Goal: Find specific page/section: Find specific page/section

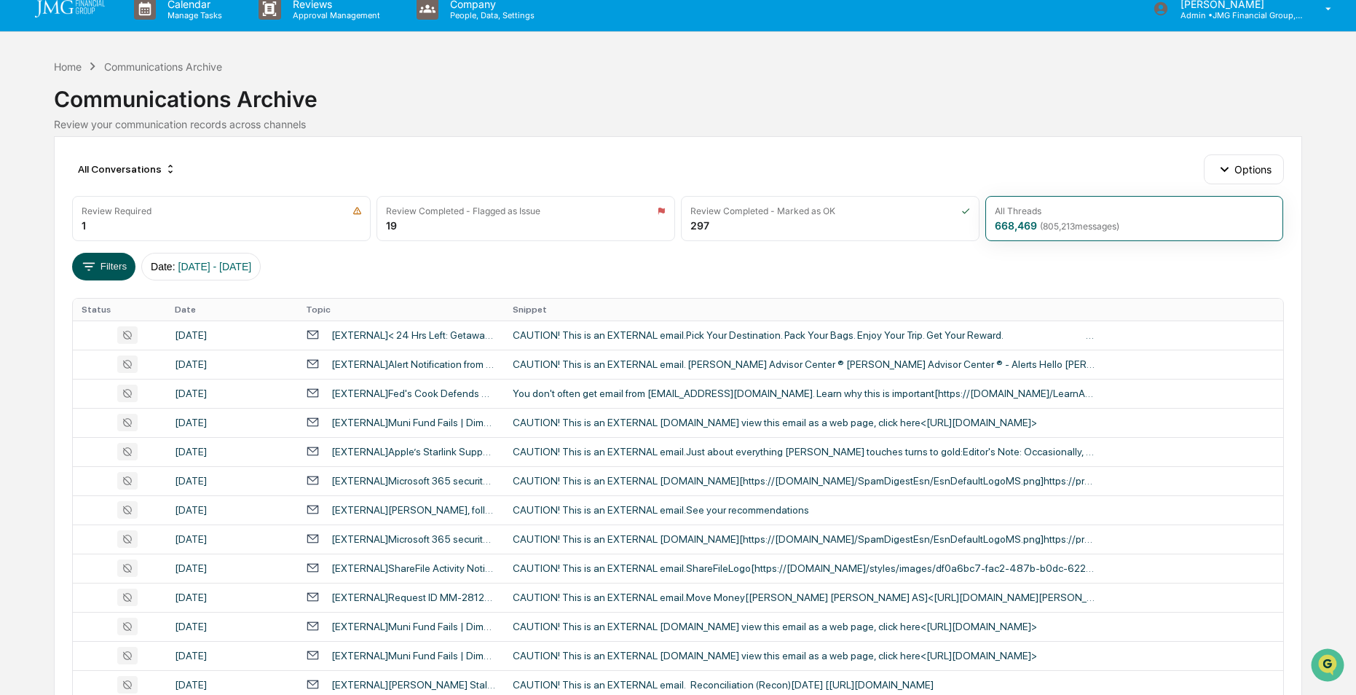
click at [98, 264] on button "Filters" at bounding box center [103, 267] width 63 height 28
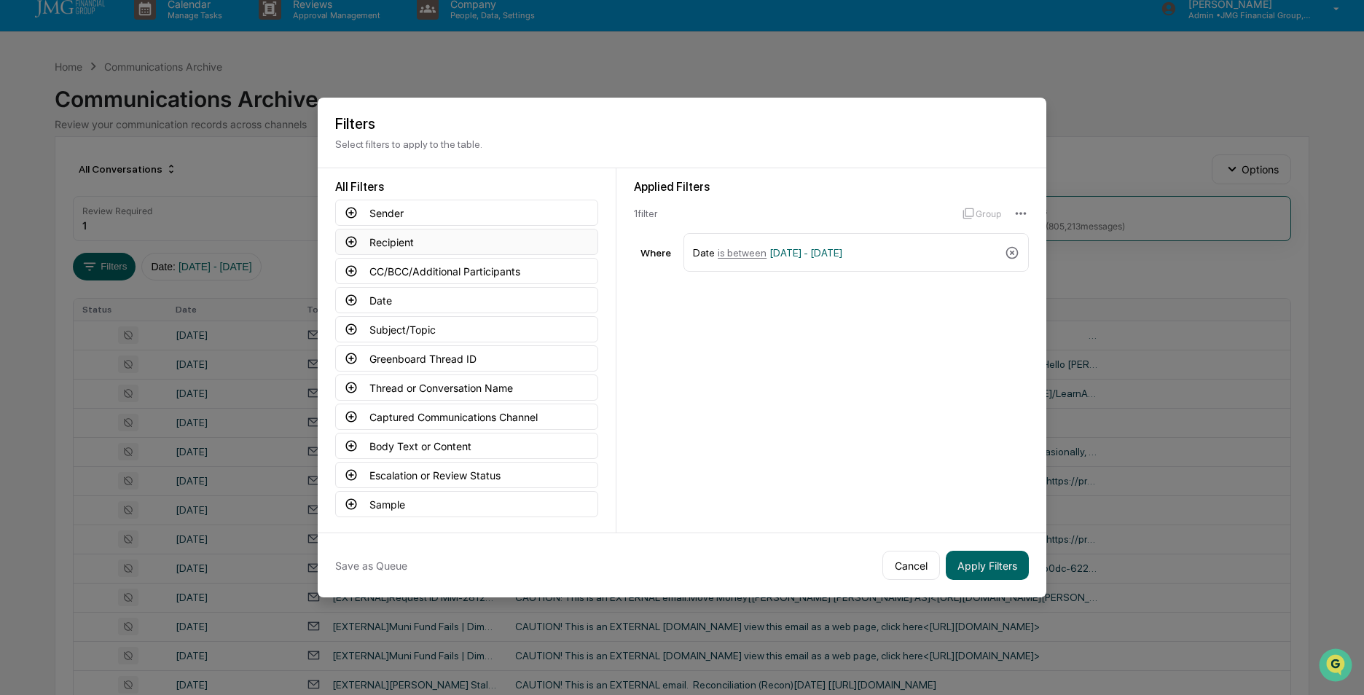
click at [353, 244] on icon at bounding box center [351, 241] width 13 height 13
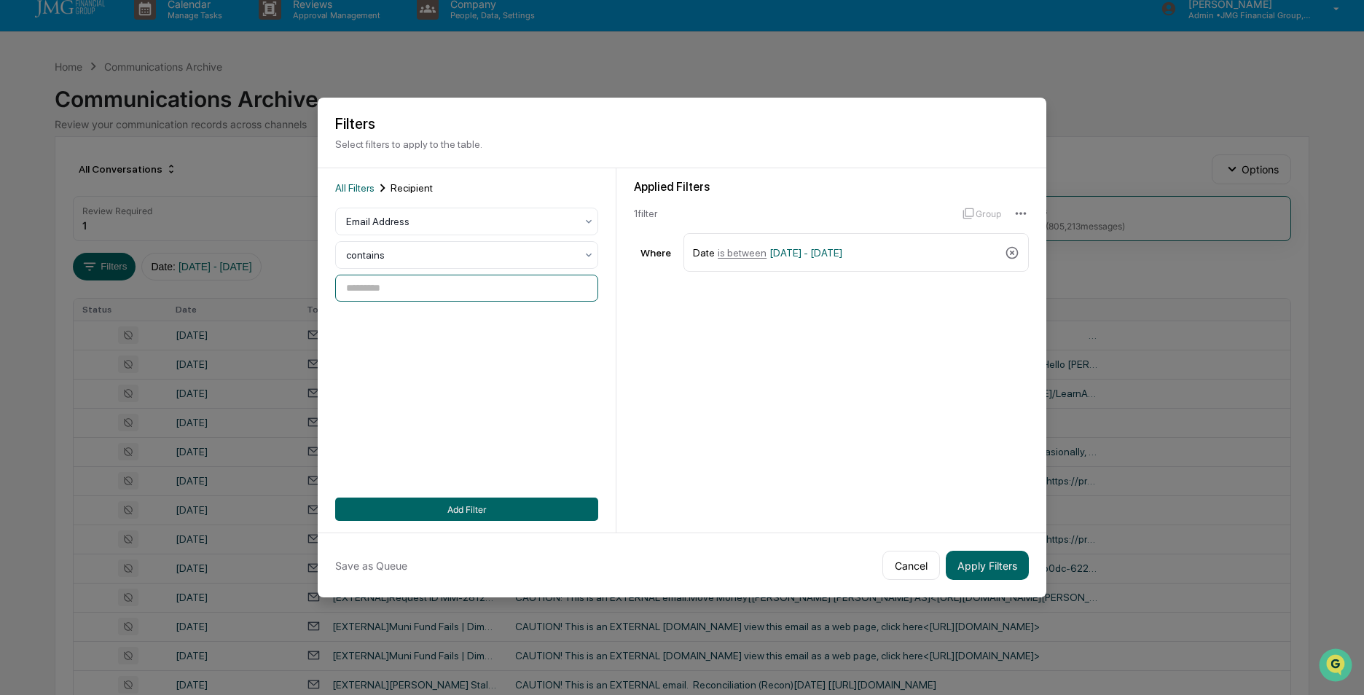
click at [416, 282] on input at bounding box center [466, 288] width 263 height 27
type input "**********"
click at [452, 506] on button "Add Filter" at bounding box center [466, 509] width 263 height 23
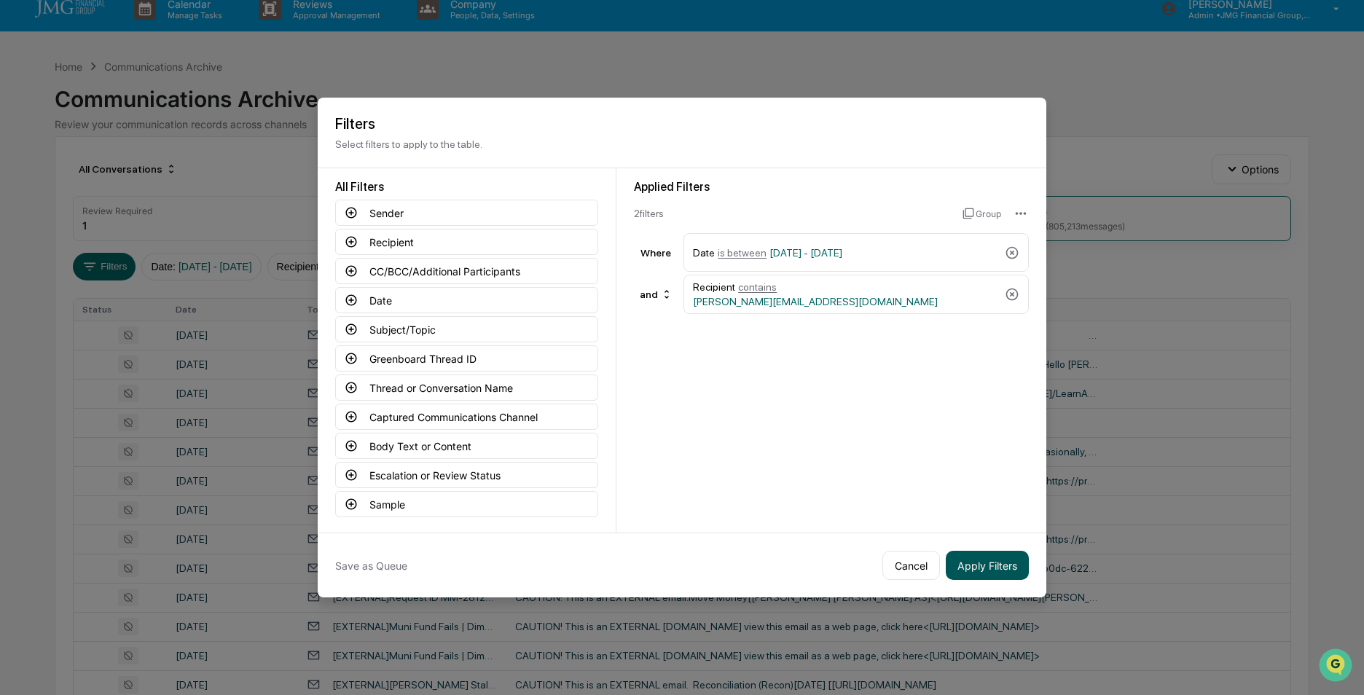
click at [971, 570] on button "Apply Filters" at bounding box center [986, 565] width 83 height 29
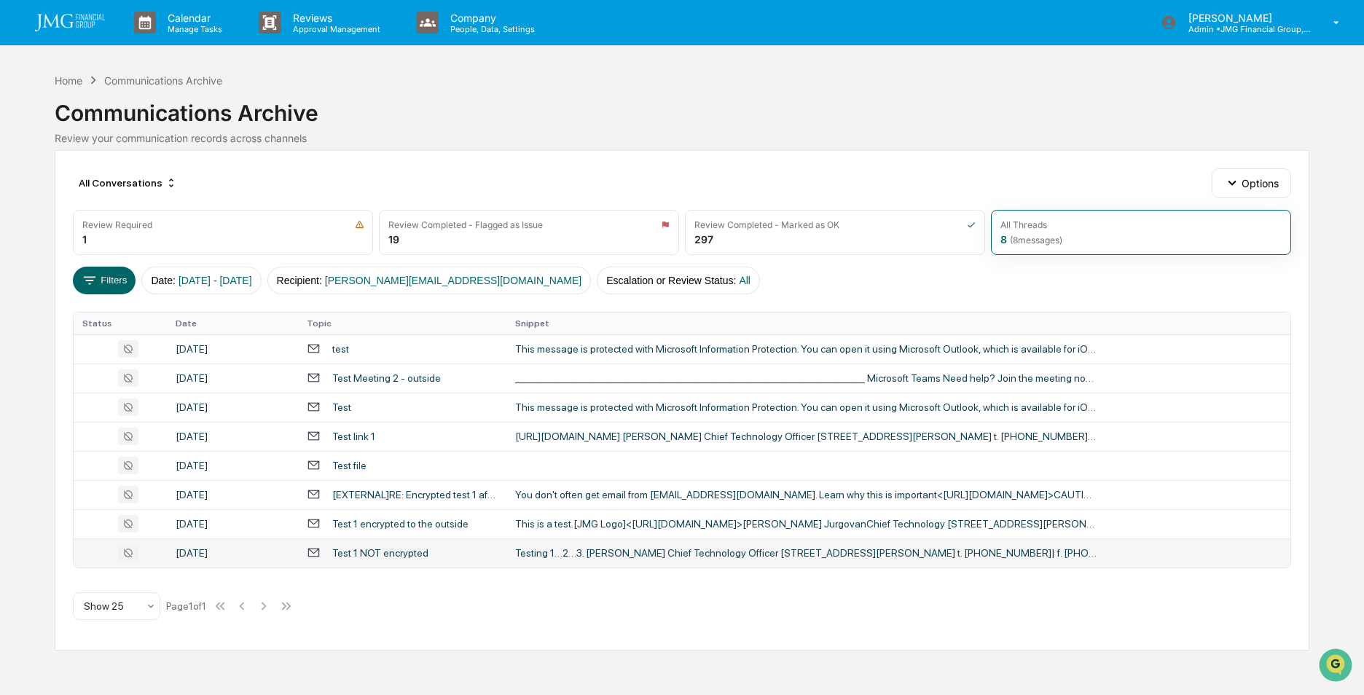
click at [414, 557] on div "Test 1 NOT encrypted" at bounding box center [380, 553] width 96 height 12
click at [38, 240] on div "Calendar Manage Tasks Reviews Approval Management Company People, Data, Setting…" at bounding box center [682, 347] width 1364 height 695
click at [398, 525] on div "Test 1 encrypted to the outside" at bounding box center [400, 524] width 136 height 12
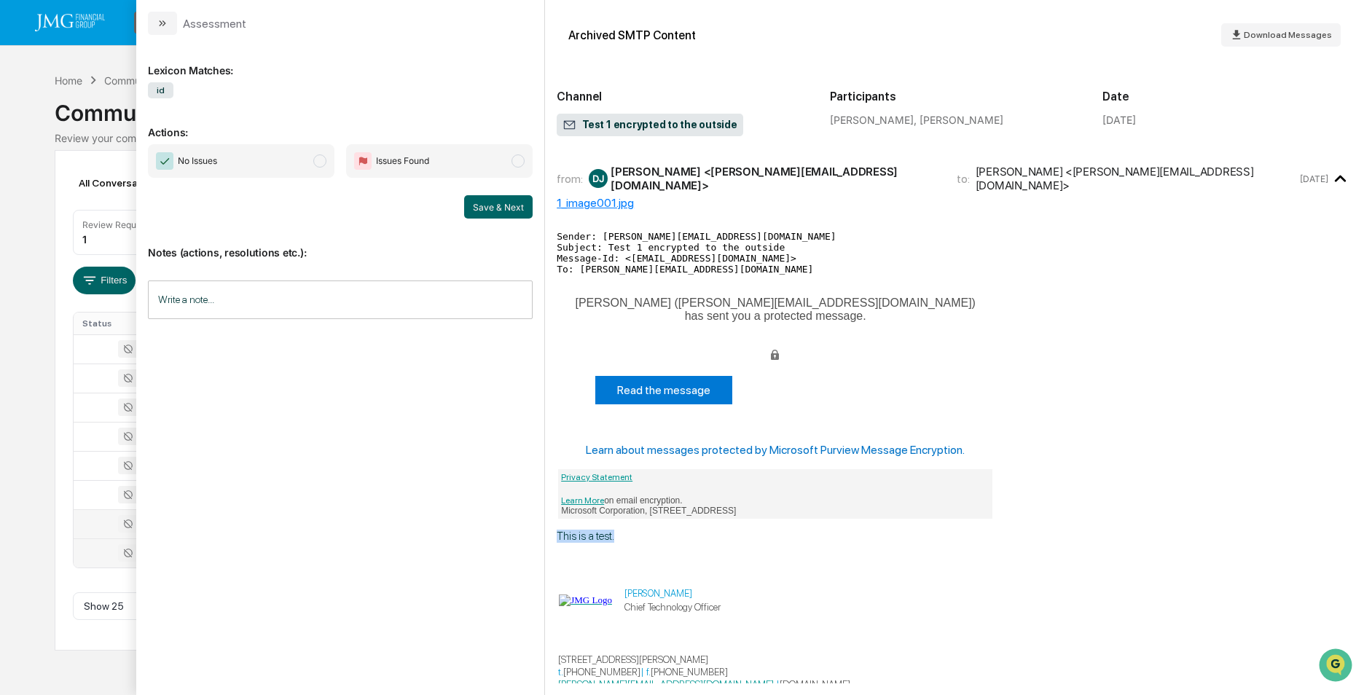
drag, startPoint x: 559, startPoint y: 527, endPoint x: 616, endPoint y: 524, distance: 57.6
click at [616, 530] on p "This is a test." at bounding box center [954, 536] width 795 height 13
click at [863, 537] on div "This is a test. [PERSON_NAME] Chief Technology Officer [STREET_ADDRESS][PERSON_…" at bounding box center [954, 630] width 795 height 200
click at [7, 276] on div "Calendar Manage Tasks Reviews Approval Management Company People, Data, Setting…" at bounding box center [682, 347] width 1364 height 695
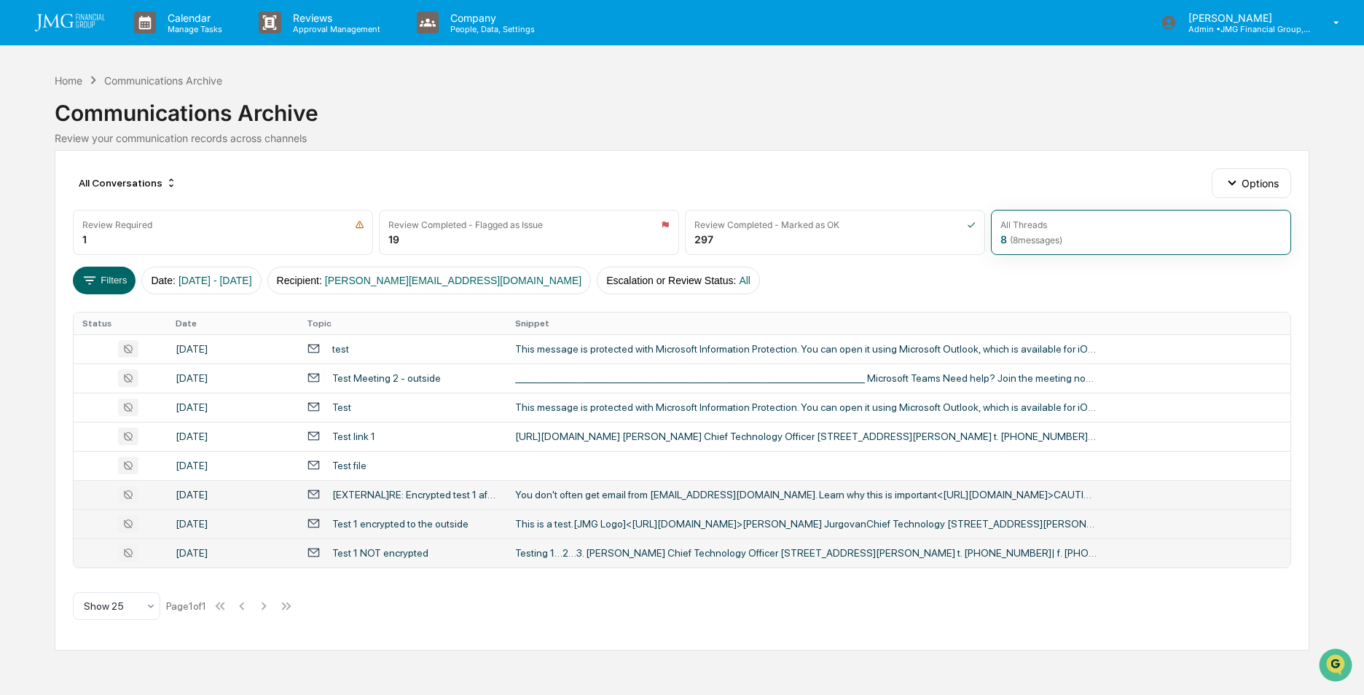
click at [438, 492] on div "[EXTERNAL]RE: Encrypted test 1 after Greenboard journaling" at bounding box center [414, 495] width 165 height 12
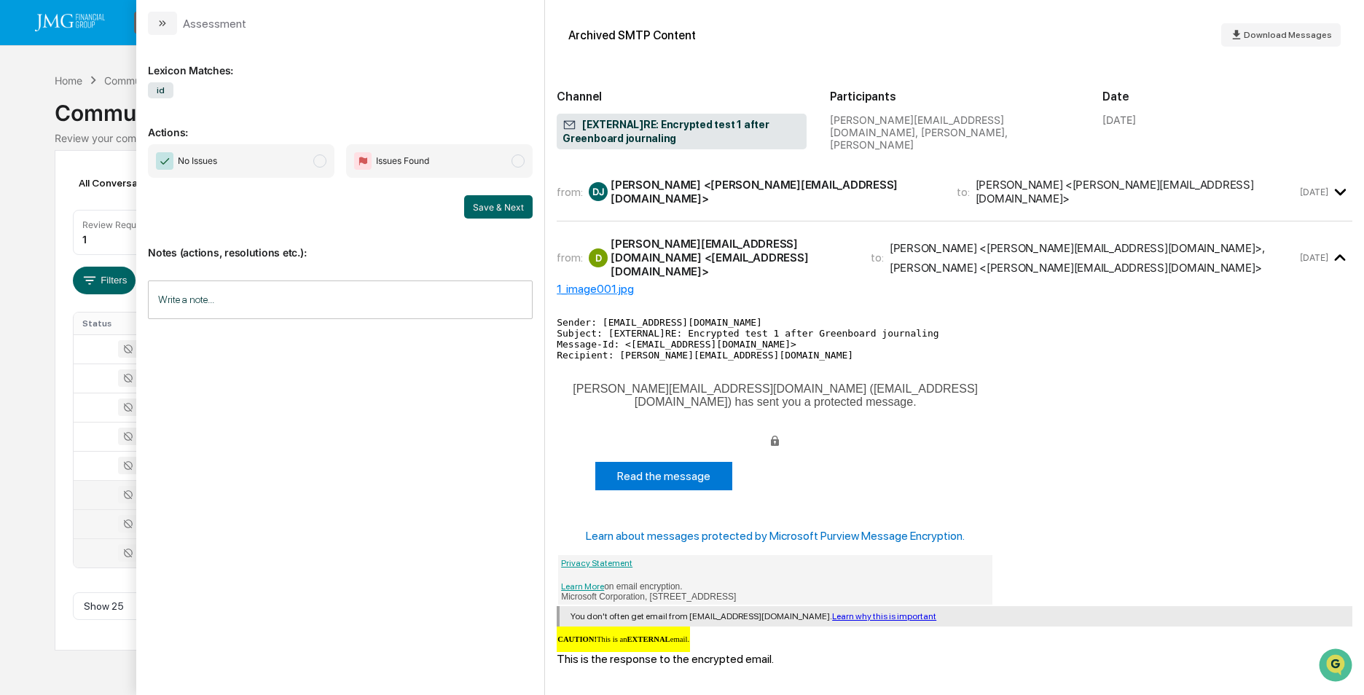
click at [35, 276] on div "Calendar Manage Tasks Reviews Approval Management Company People, Data, Setting…" at bounding box center [682, 347] width 1364 height 695
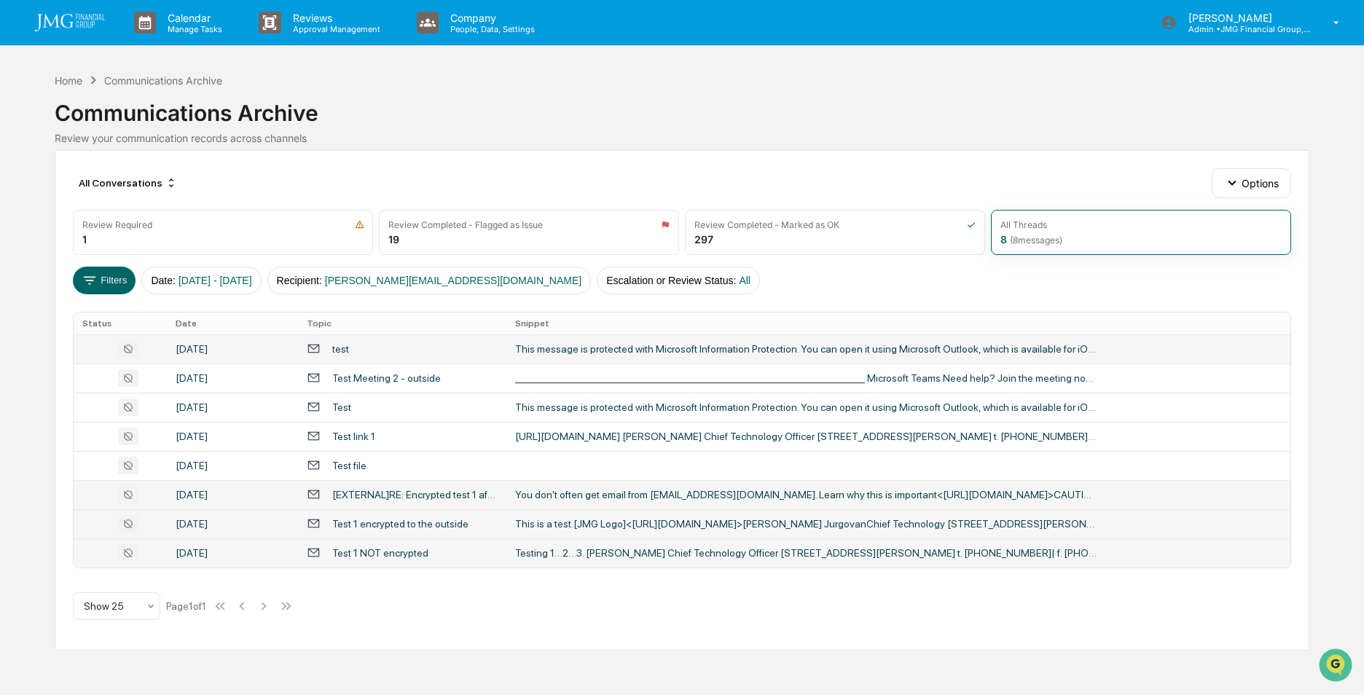
click at [363, 349] on div "test" at bounding box center [402, 349] width 191 height 14
click at [14, 184] on div "Calendar Manage Tasks Reviews Approval Management Company People, Data, Setting…" at bounding box center [682, 347] width 1364 height 695
click at [596, 404] on div "This message is protected with Microsoft Information Protection. You can open i…" at bounding box center [806, 407] width 583 height 12
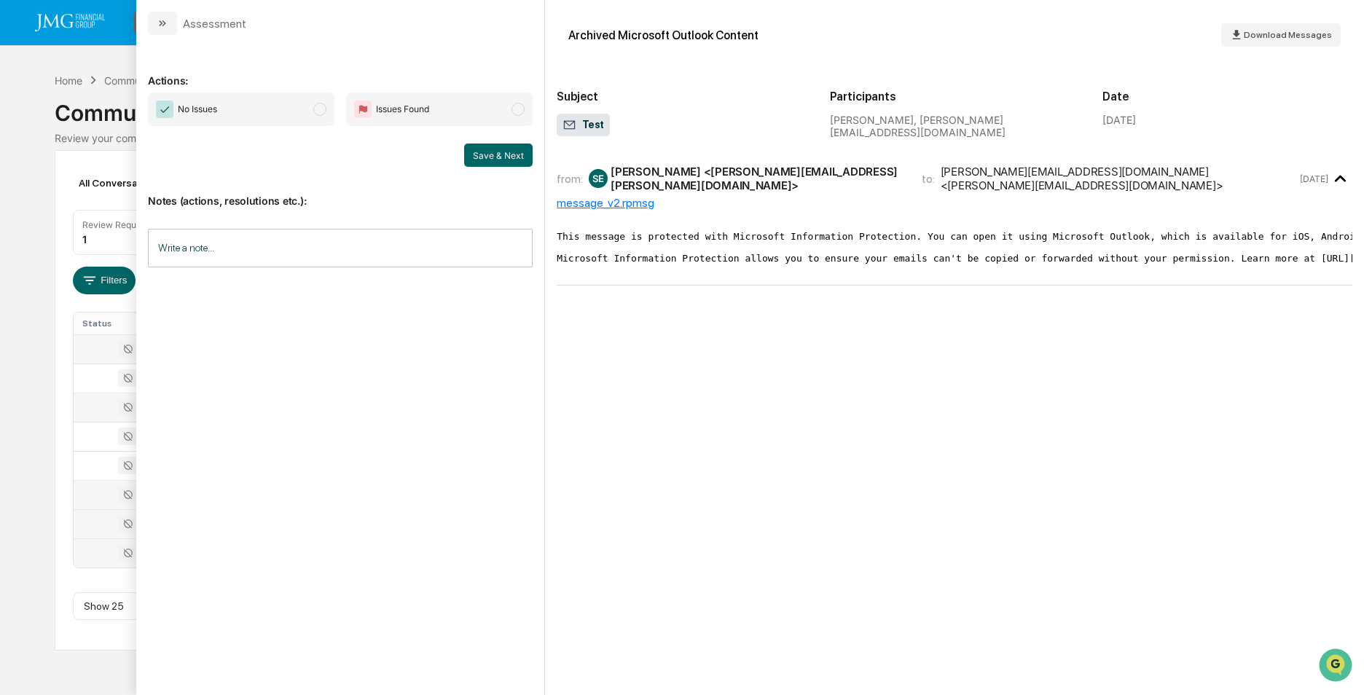
click at [20, 272] on div "Calendar Manage Tasks Reviews Approval Management Company People, Data, Setting…" at bounding box center [682, 347] width 1364 height 695
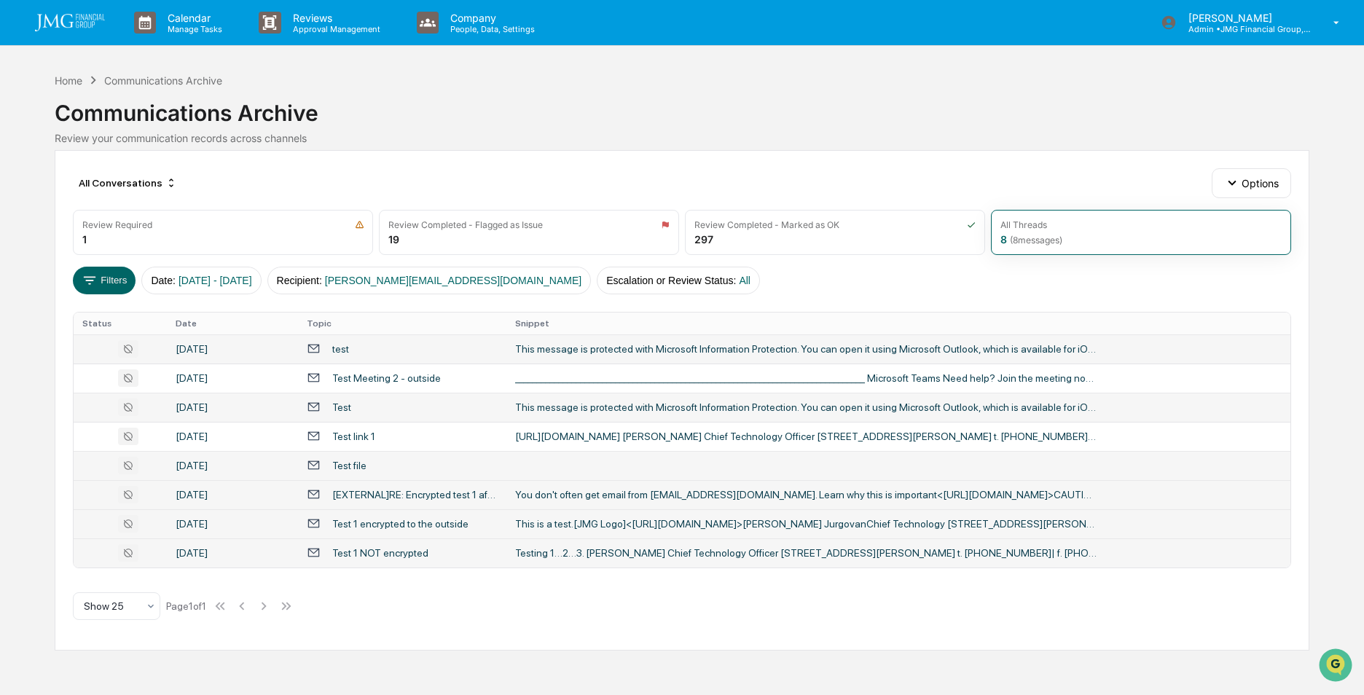
click at [390, 468] on div "Test file" at bounding box center [402, 465] width 191 height 14
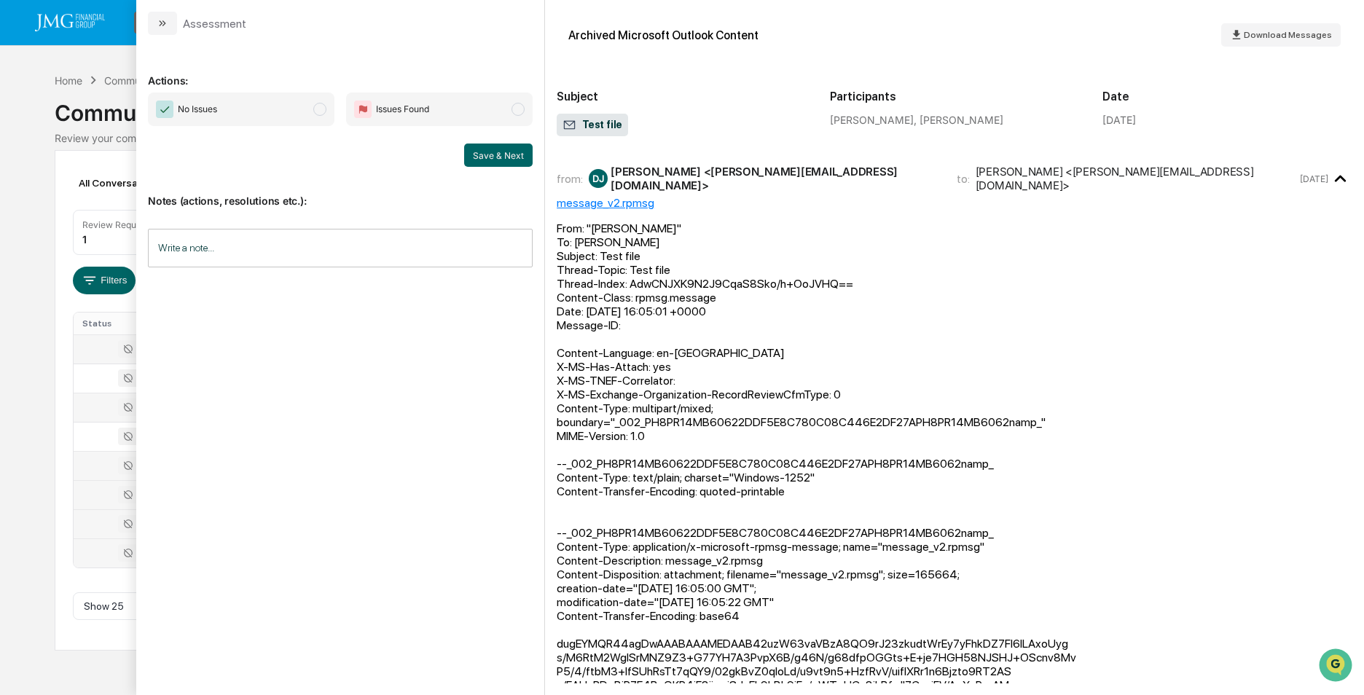
click at [36, 254] on div "Calendar Manage Tasks Reviews Approval Management Company People, Data, Setting…" at bounding box center [682, 347] width 1364 height 695
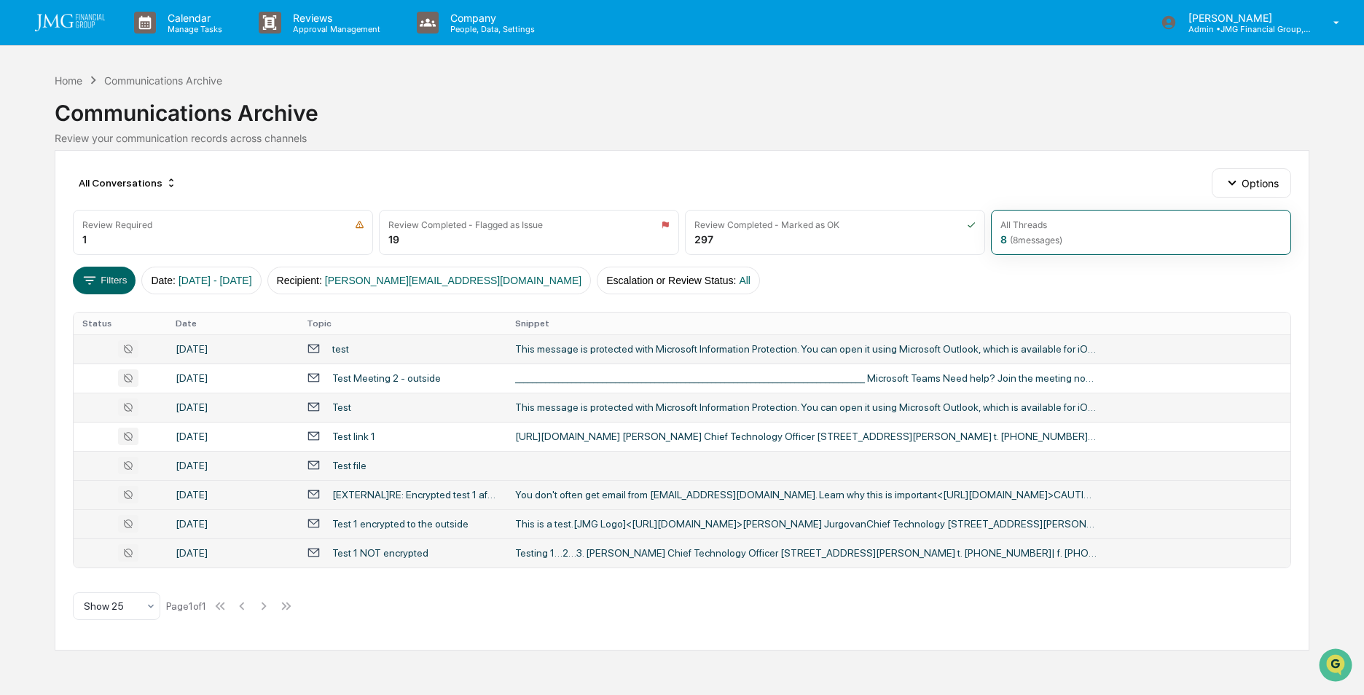
click at [420, 519] on div "Test 1 encrypted to the outside" at bounding box center [400, 524] width 136 height 12
click at [15, 396] on div "Calendar Manage Tasks Reviews Approval Management Company People, Data, Setting…" at bounding box center [682, 347] width 1364 height 695
click at [356, 347] on div "test" at bounding box center [402, 349] width 191 height 14
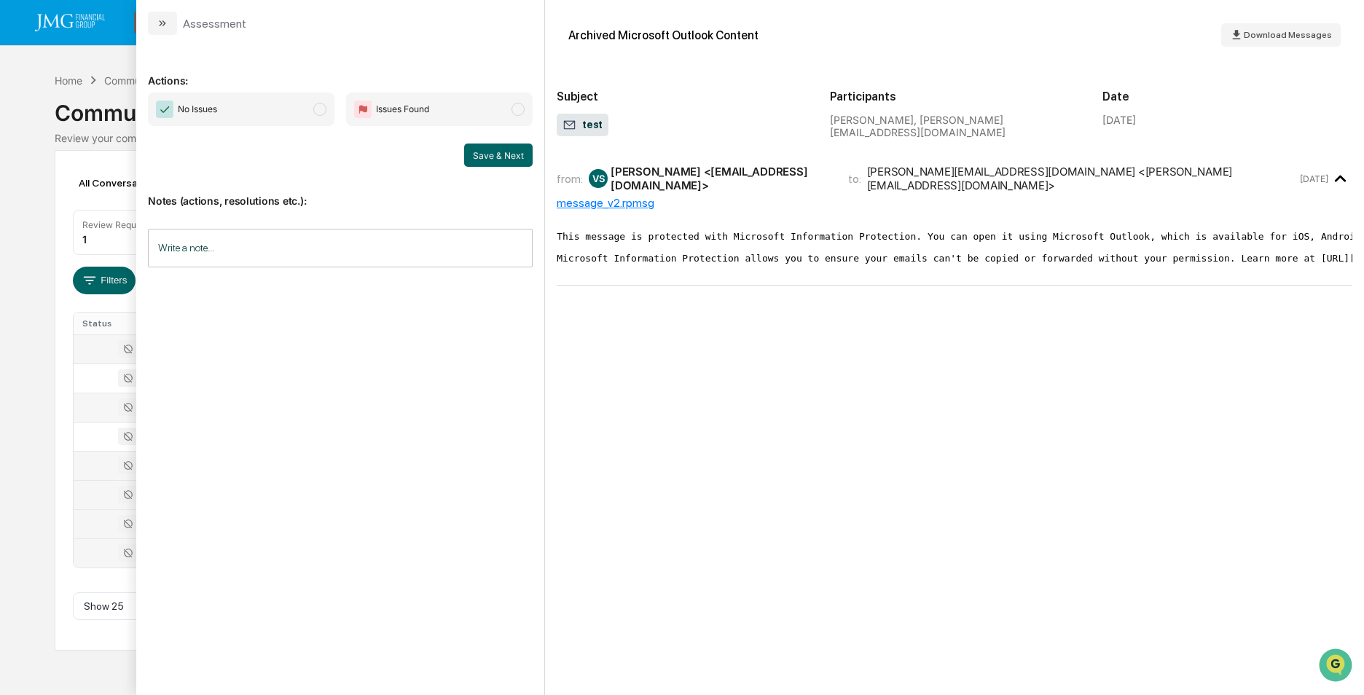
click at [43, 407] on div "Calendar Manage Tasks Reviews Approval Management Company People, Data, Setting…" at bounding box center [682, 347] width 1364 height 695
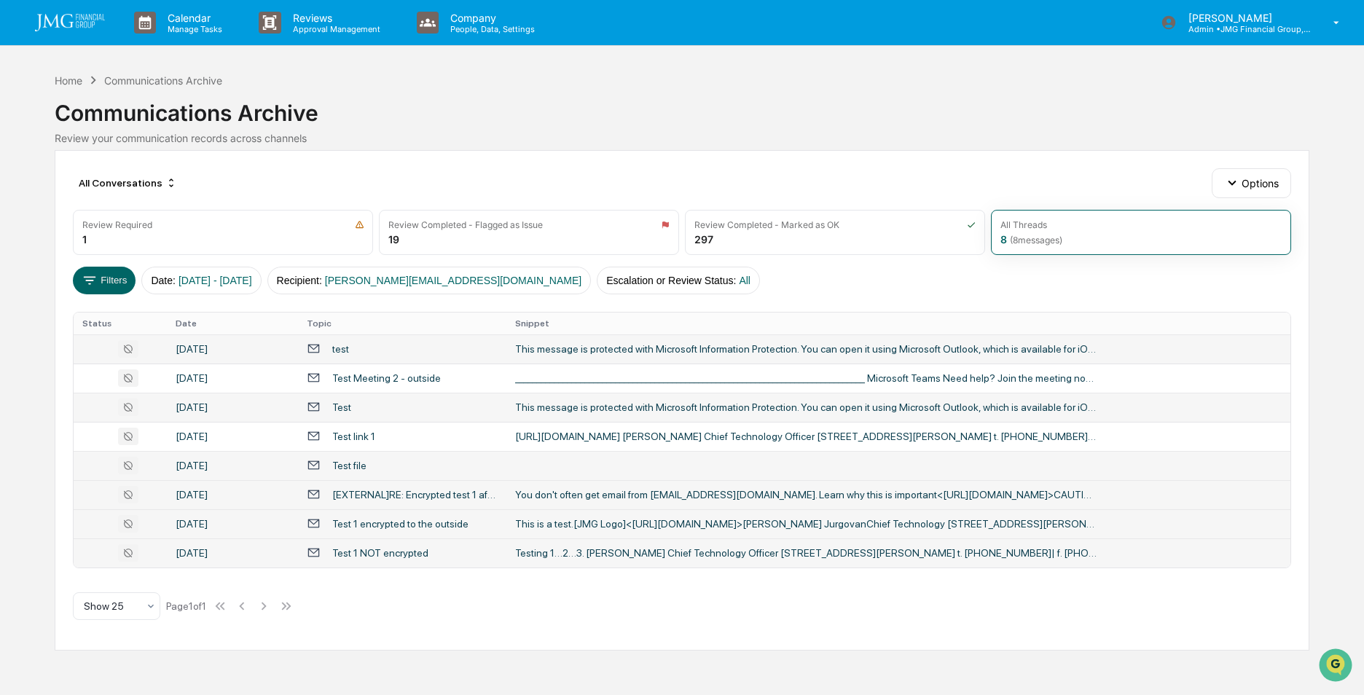
click at [380, 523] on div "Test 1 encrypted to the outside" at bounding box center [400, 524] width 136 height 12
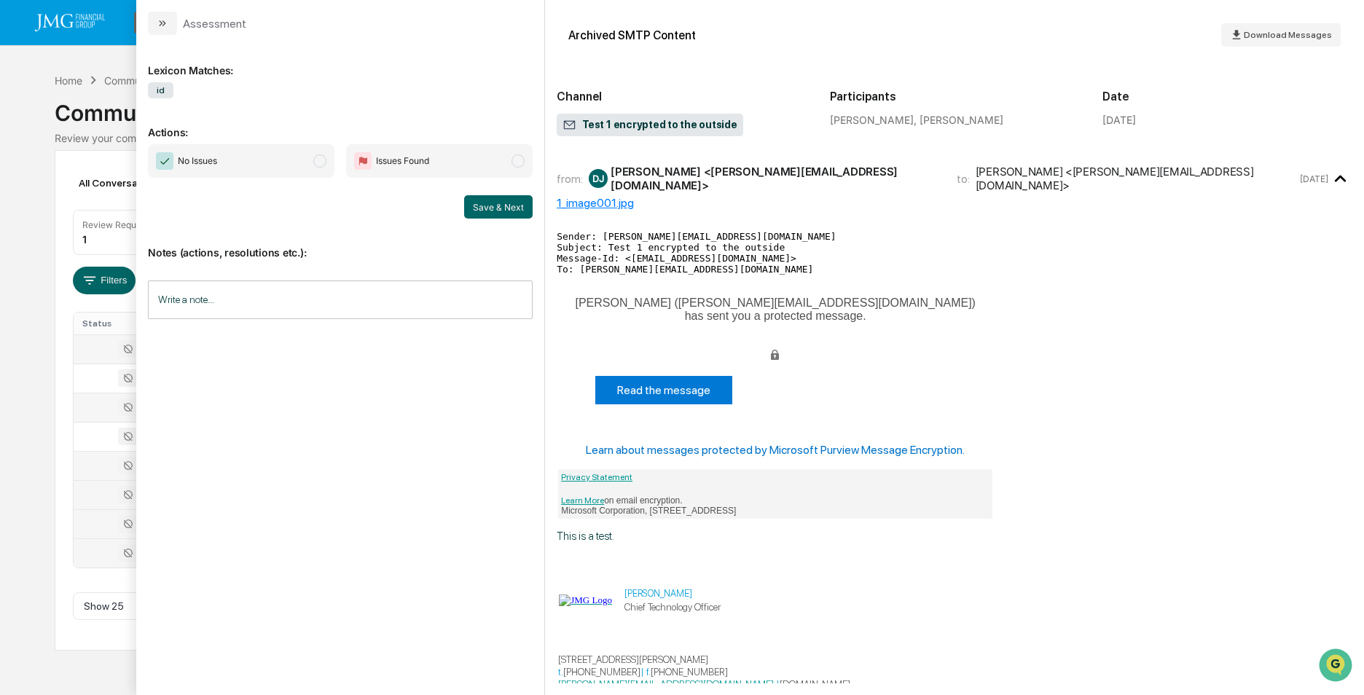
scroll to position [73, 0]
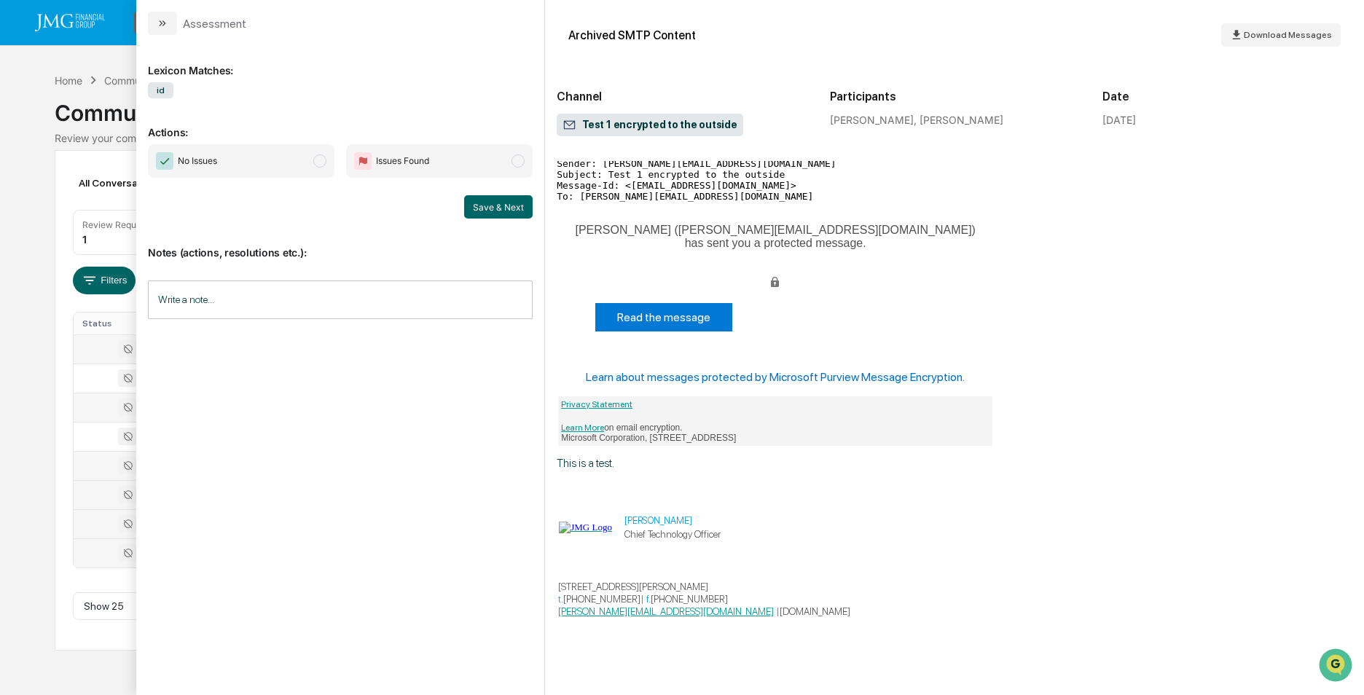
click at [39, 302] on div "Calendar Manage Tasks Reviews Approval Management Company People, Data, Setting…" at bounding box center [682, 347] width 1364 height 695
